Goal: Task Accomplishment & Management: Use online tool/utility

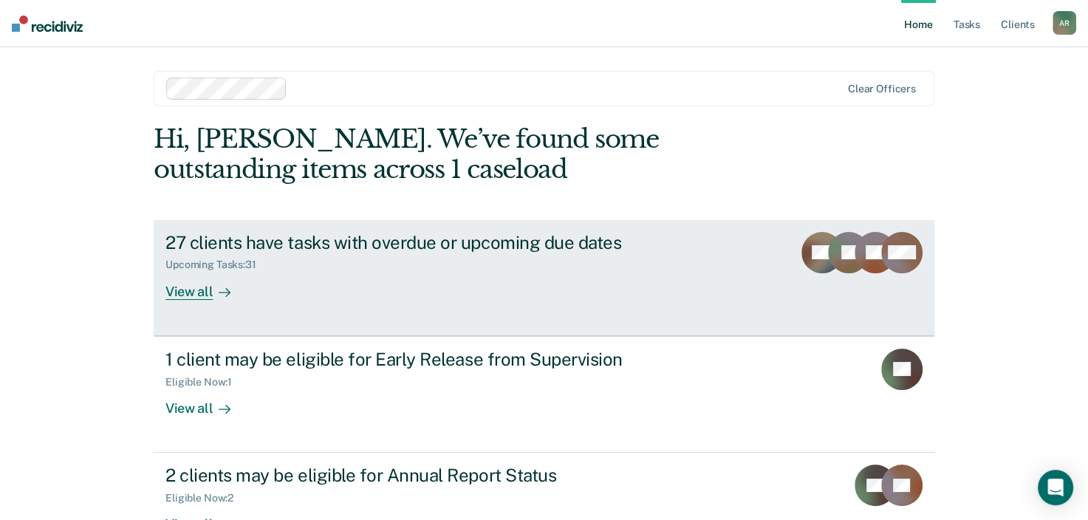
click at [259, 290] on div "27 clients have tasks with overdue or upcoming due dates Upcoming Tasks : 31 Vi…" at bounding box center [442, 266] width 554 height 68
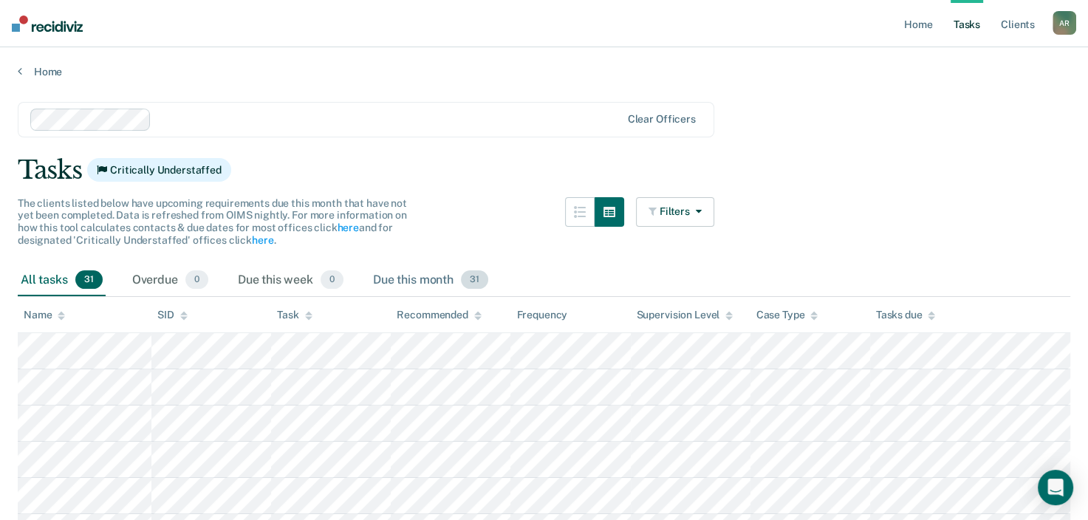
click at [452, 273] on div "Due this month 31" at bounding box center [430, 280] width 121 height 33
